Goal: Find specific page/section: Find specific page/section

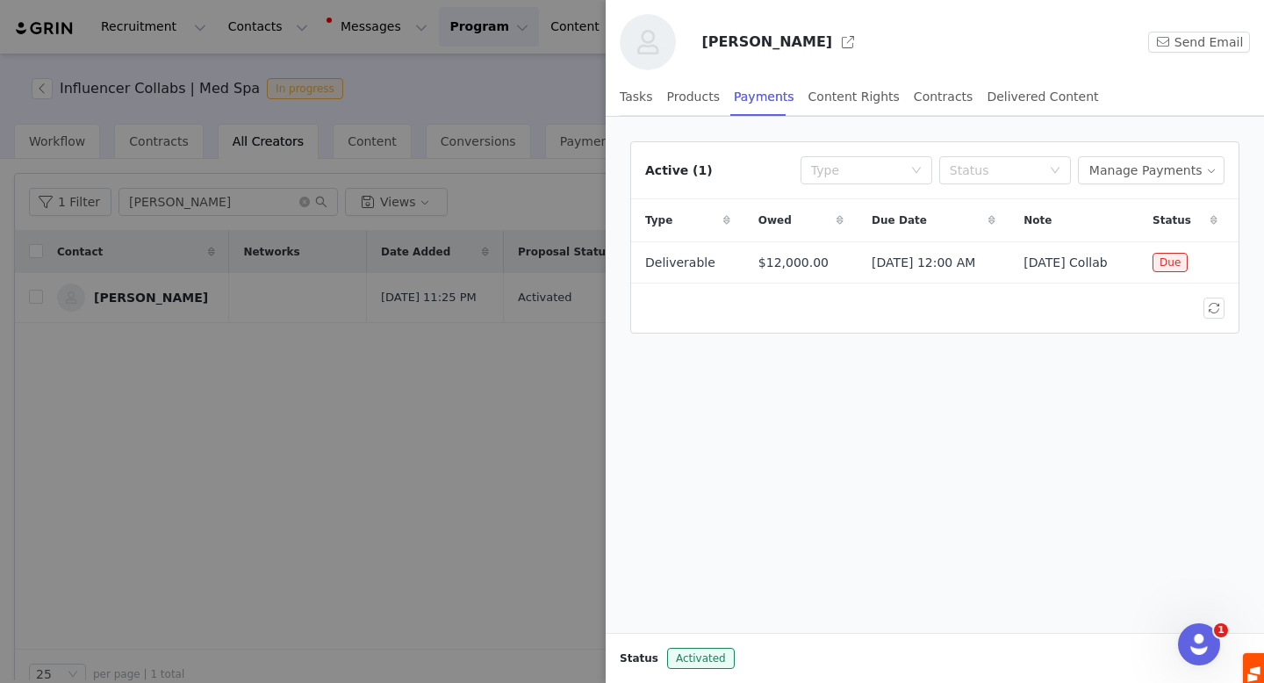
click at [296, 65] on div at bounding box center [632, 341] width 1264 height 683
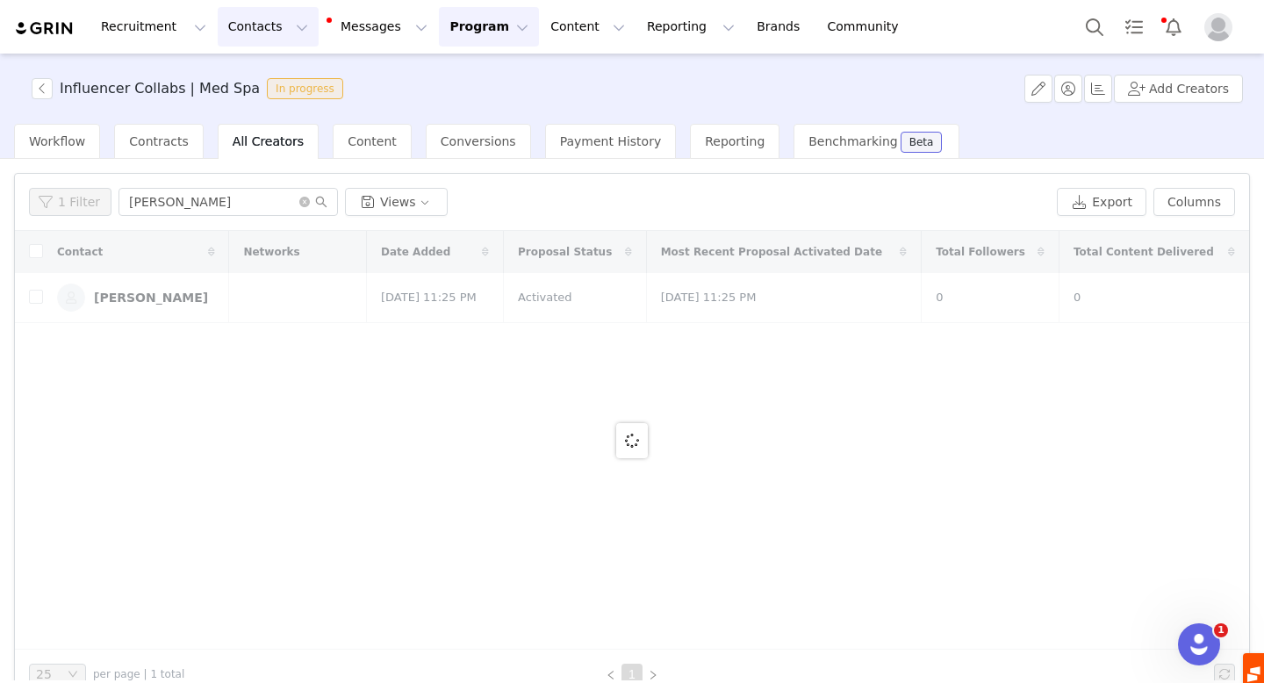
click at [266, 32] on button "Contacts Contacts" at bounding box center [268, 27] width 101 height 40
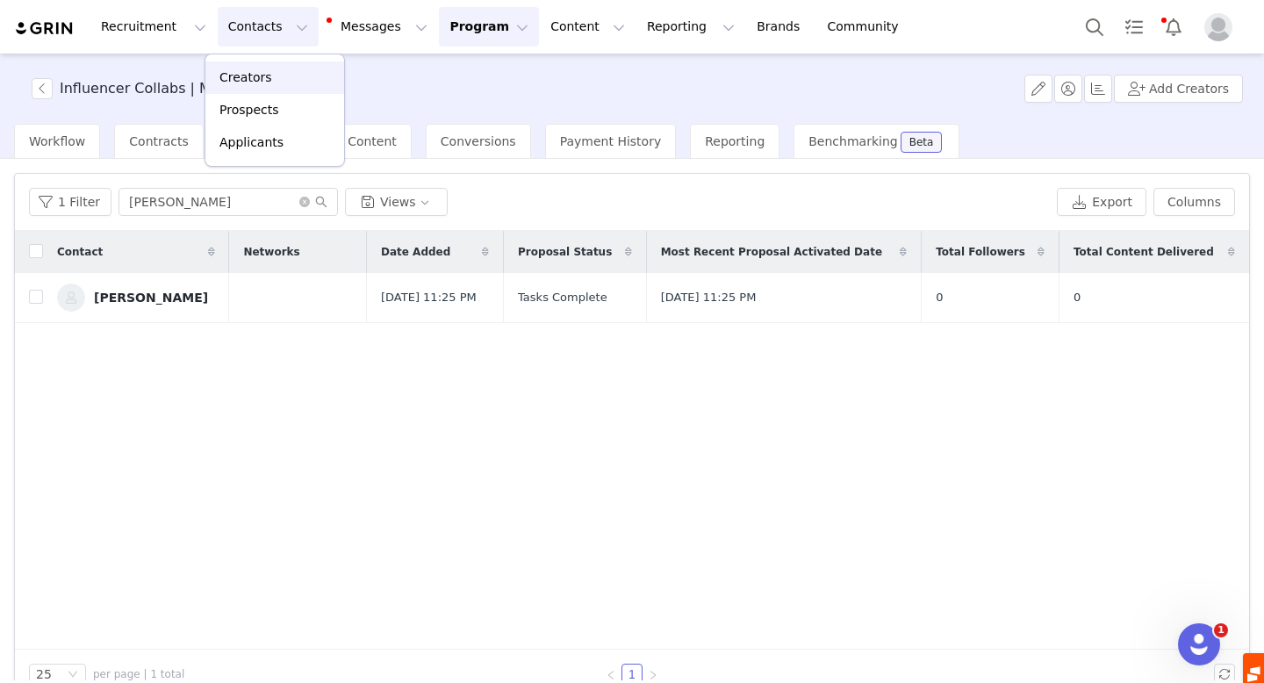
click at [257, 73] on p "Creators" at bounding box center [246, 77] width 53 height 18
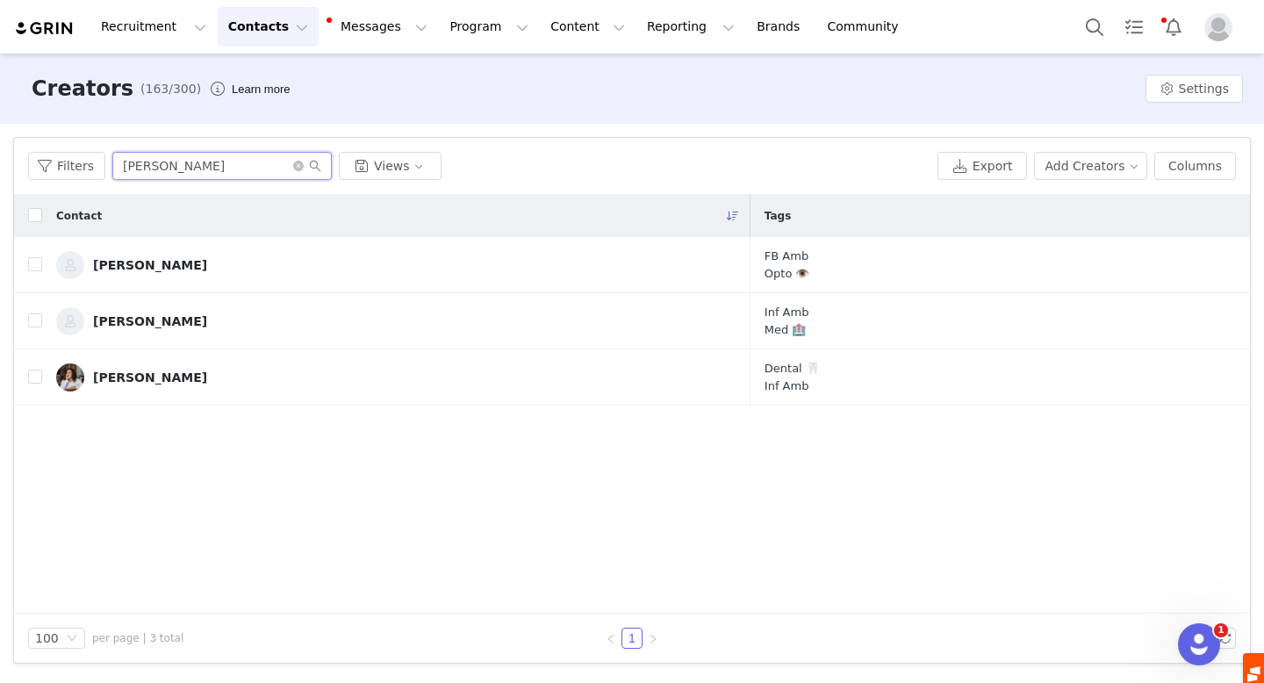
click at [209, 177] on input "[PERSON_NAME]" at bounding box center [222, 166] width 220 height 28
click at [208, 175] on input "[PERSON_NAME]" at bounding box center [222, 166] width 220 height 28
type input "[PERSON_NAME]"
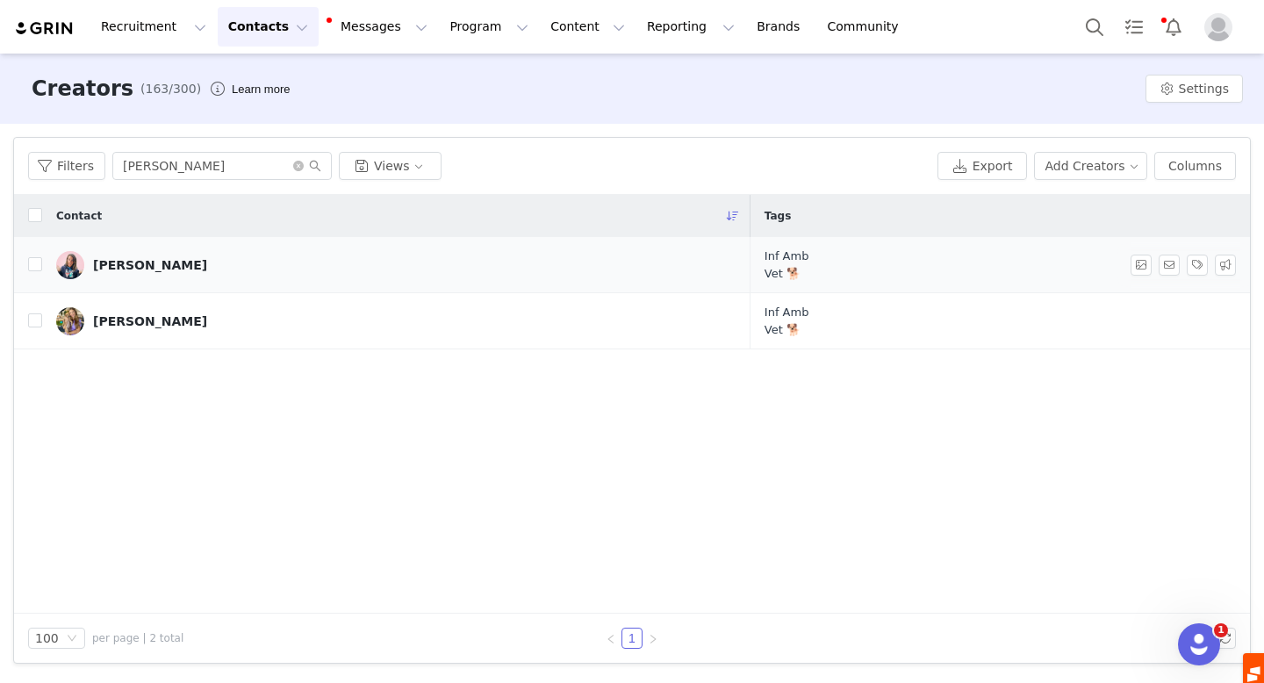
click at [149, 261] on div "[PERSON_NAME]" at bounding box center [150, 265] width 114 height 14
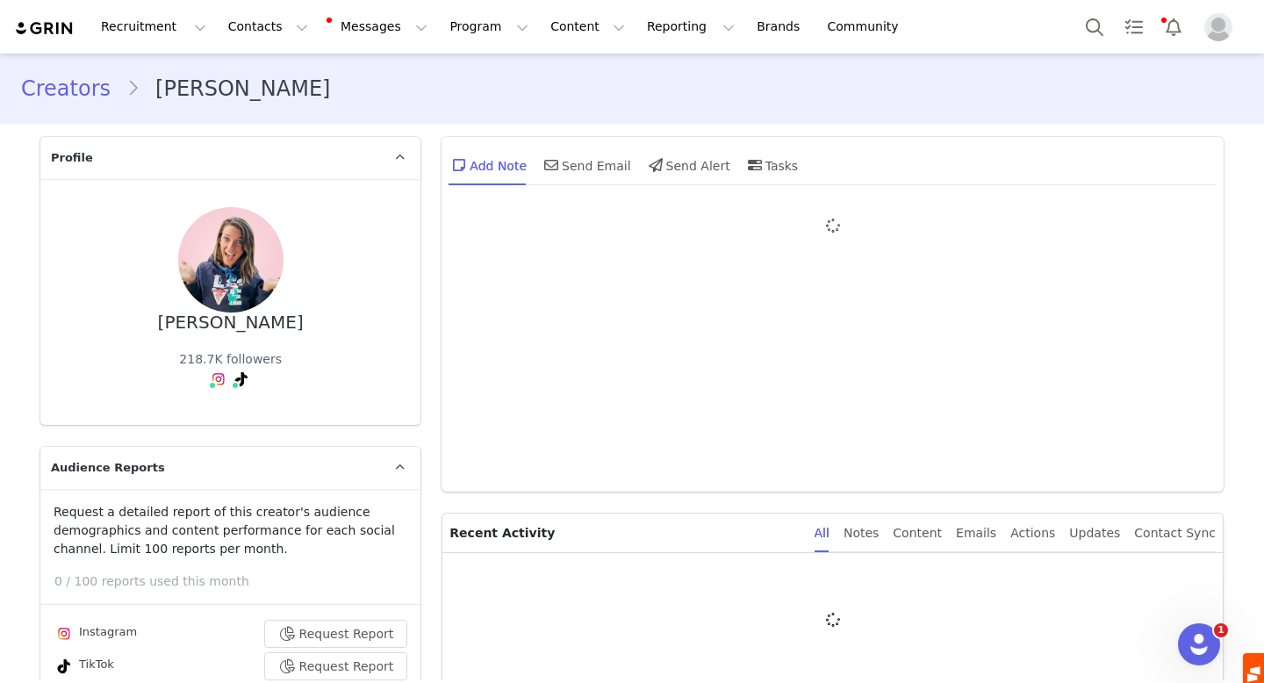
type input "+1 ([GEOGRAPHIC_DATA])"
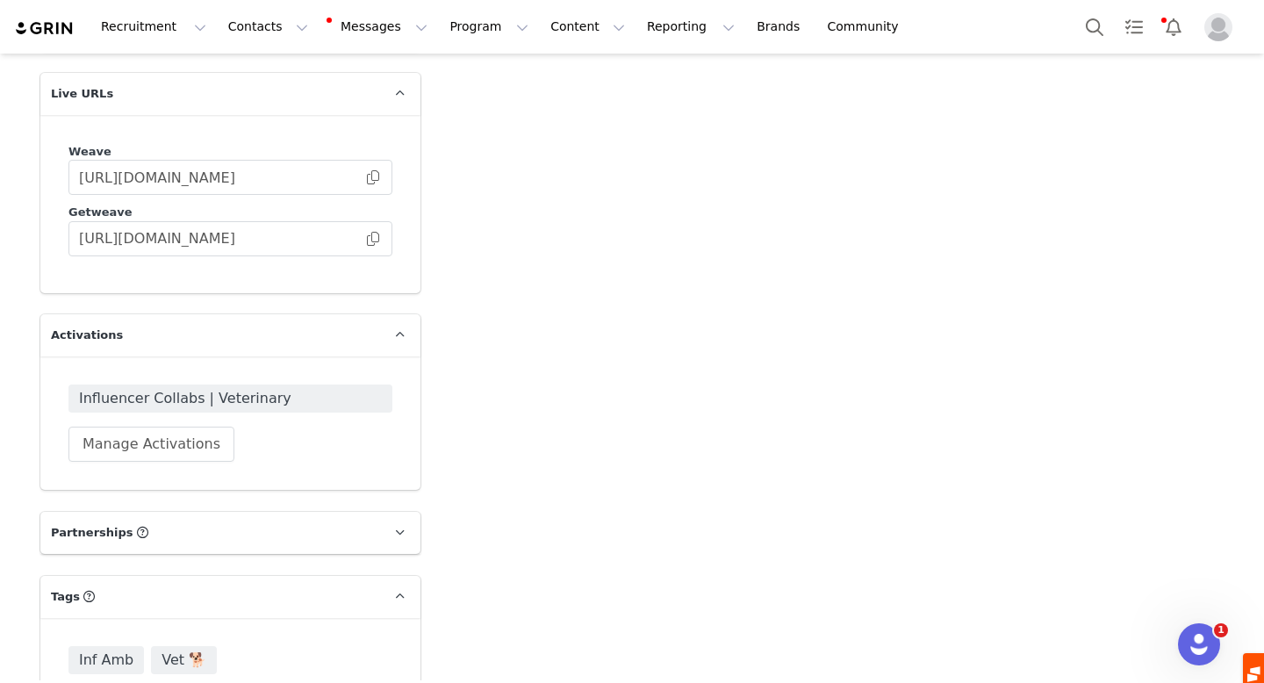
scroll to position [3300, 0]
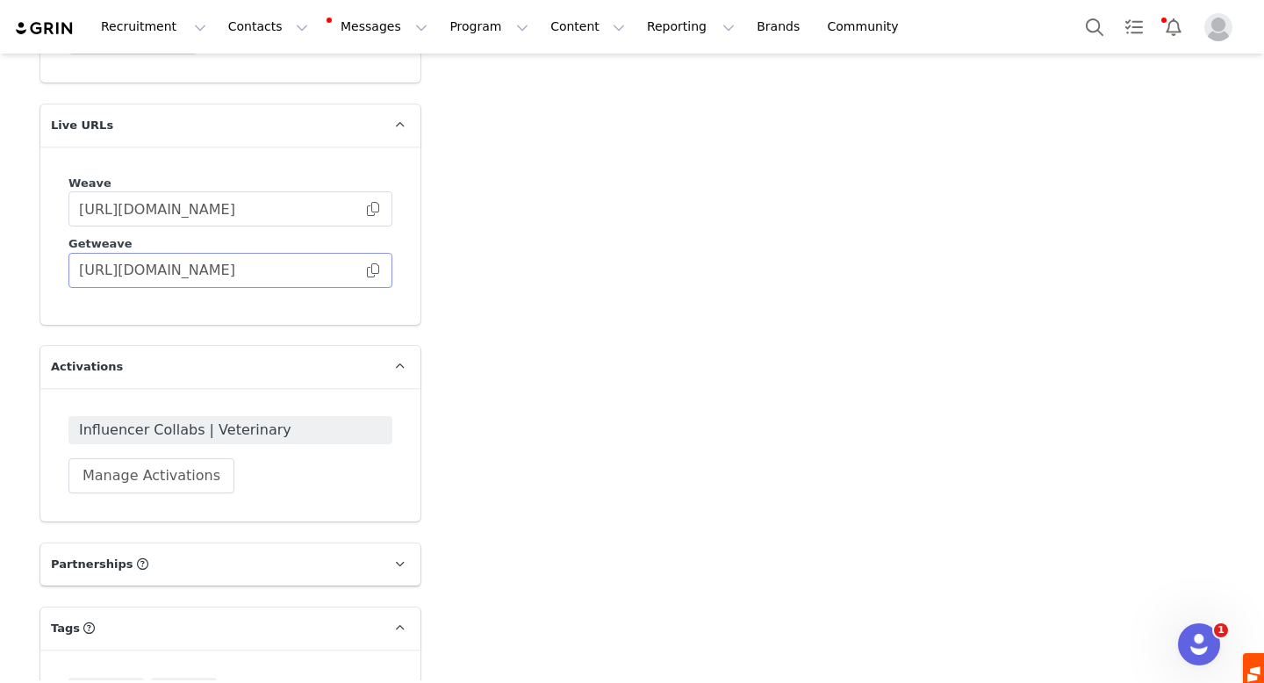
click at [372, 270] on span at bounding box center [373, 270] width 18 height 0
click at [1212, 26] on img "Profile" at bounding box center [1219, 27] width 28 height 28
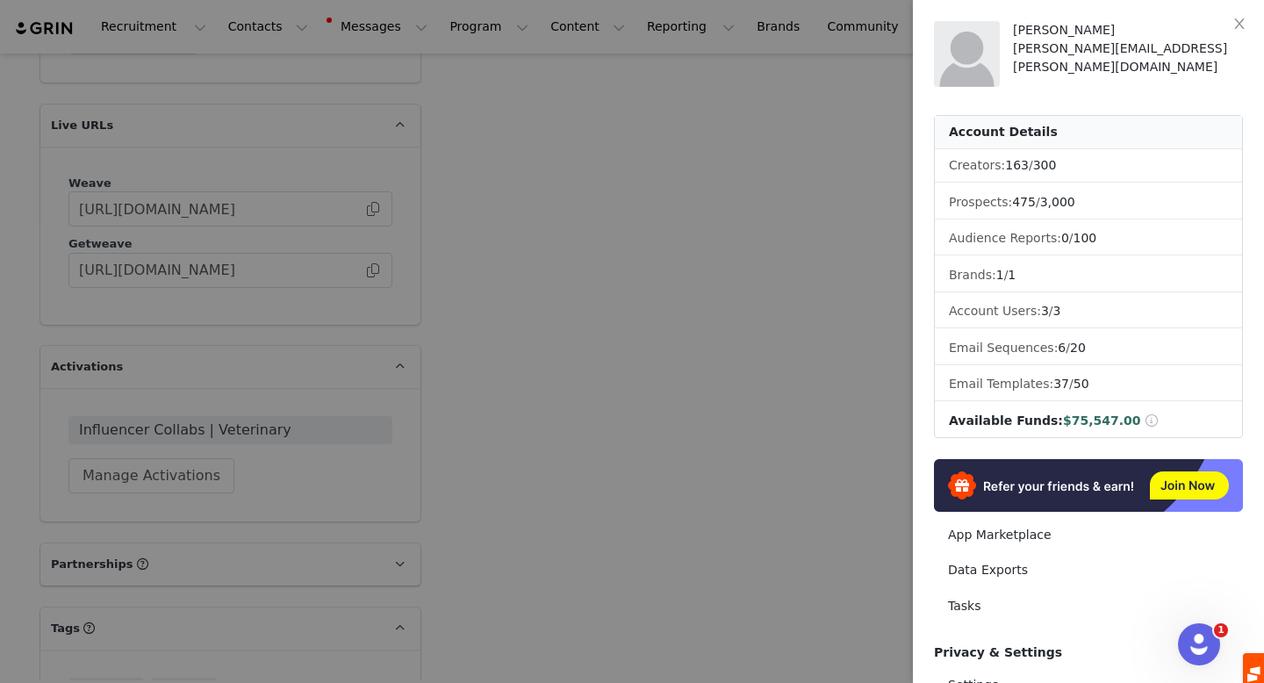
click at [1144, 420] on span at bounding box center [1152, 420] width 16 height 12
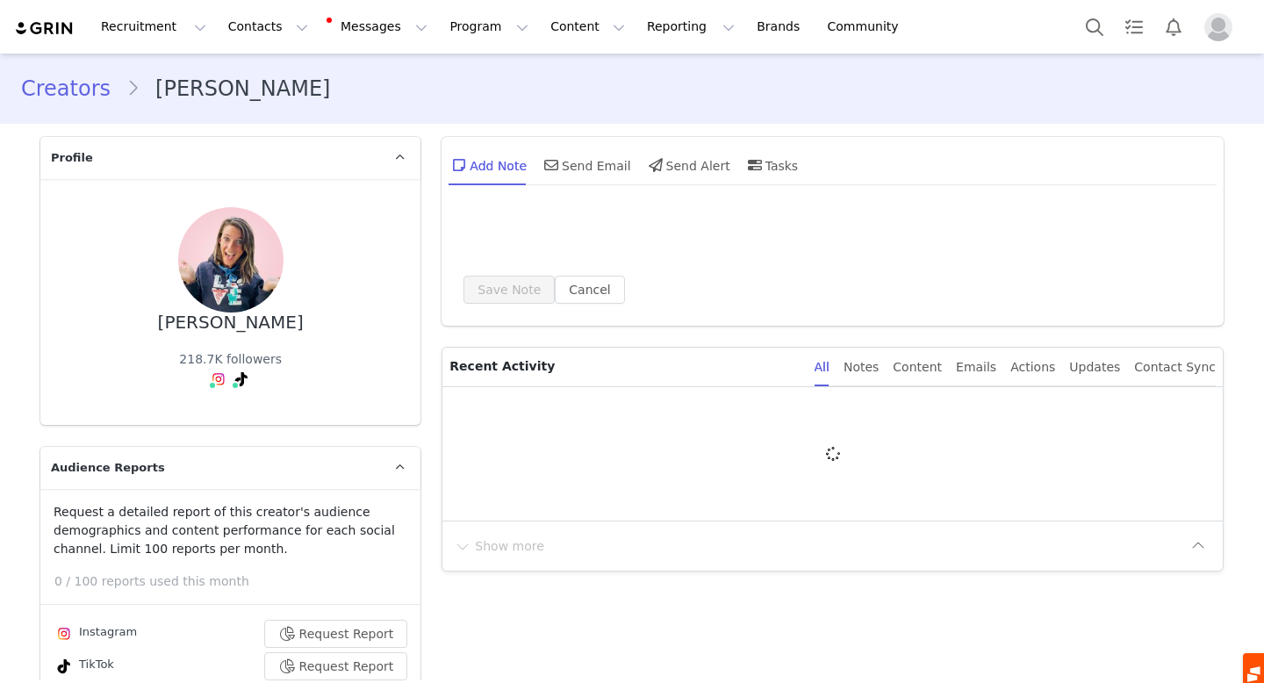
click at [1220, 29] on img "Profile" at bounding box center [1219, 27] width 28 height 28
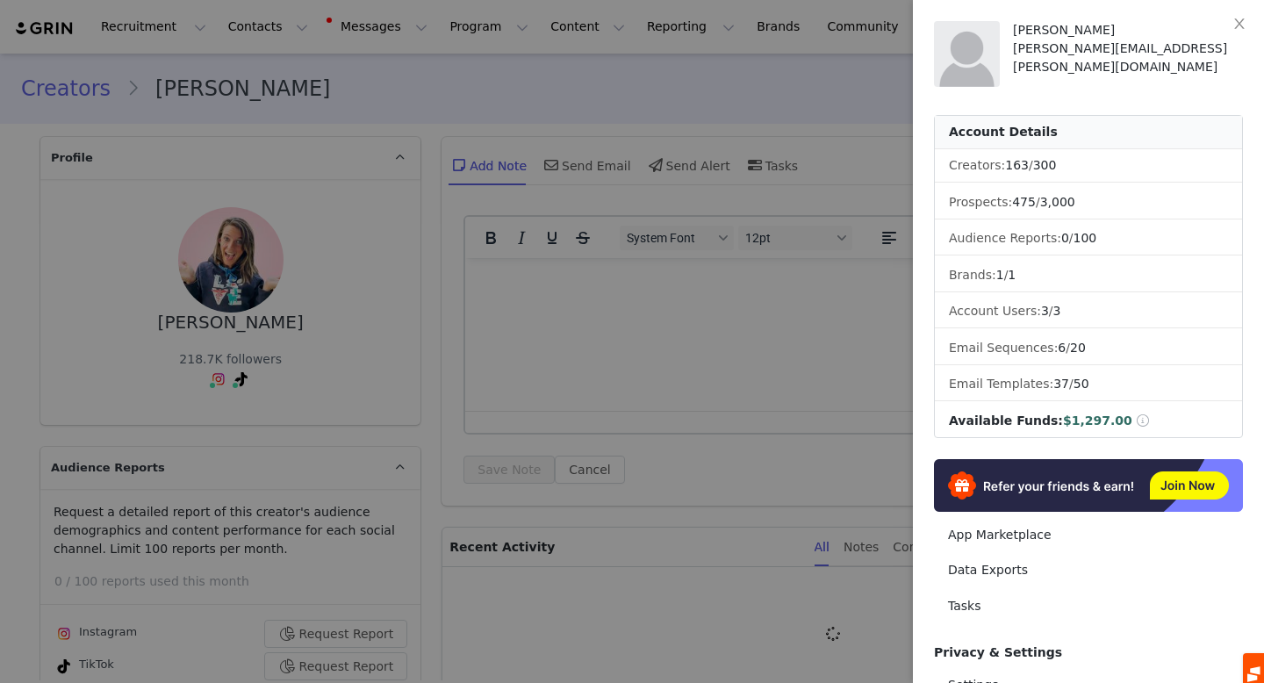
type input "+1 ([GEOGRAPHIC_DATA])"
